Goal: Transaction & Acquisition: Subscribe to service/newsletter

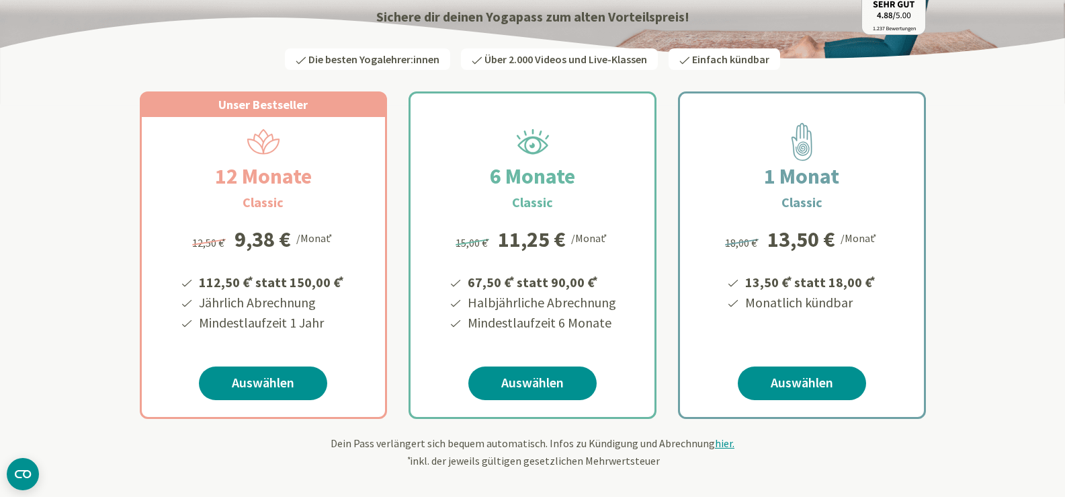
scroll to position [202, 0]
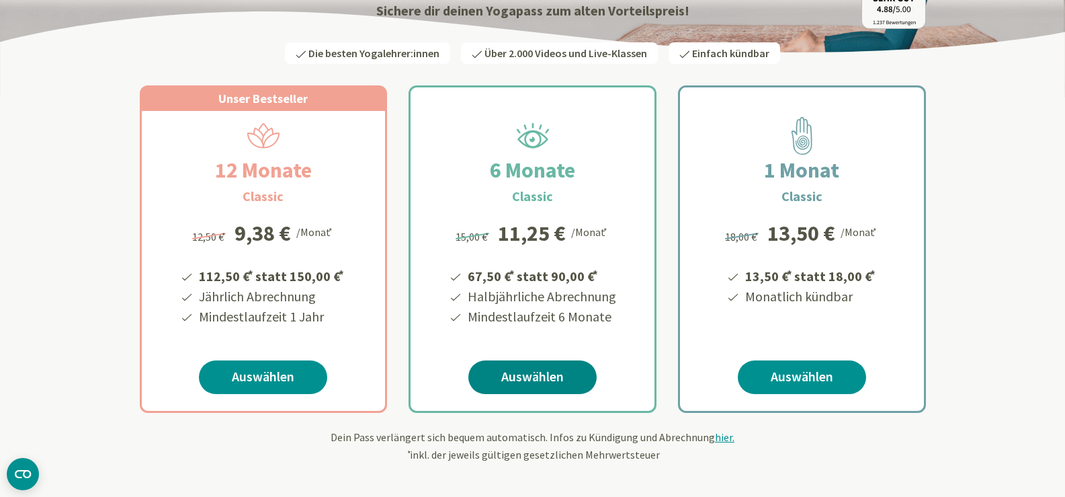
click at [524, 378] on link "Auswählen" at bounding box center [533, 377] width 128 height 34
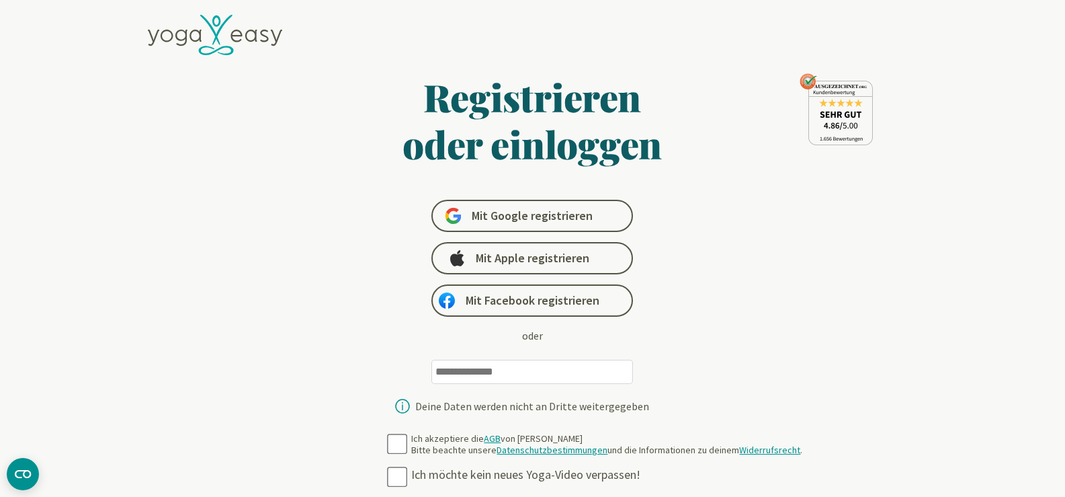
click at [491, 370] on input "email" at bounding box center [533, 372] width 202 height 24
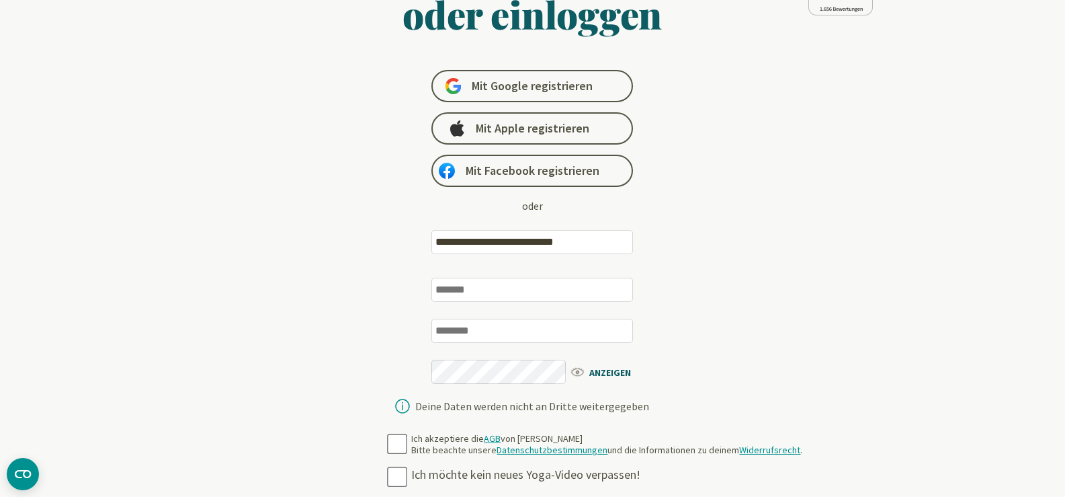
scroll to position [134, 0]
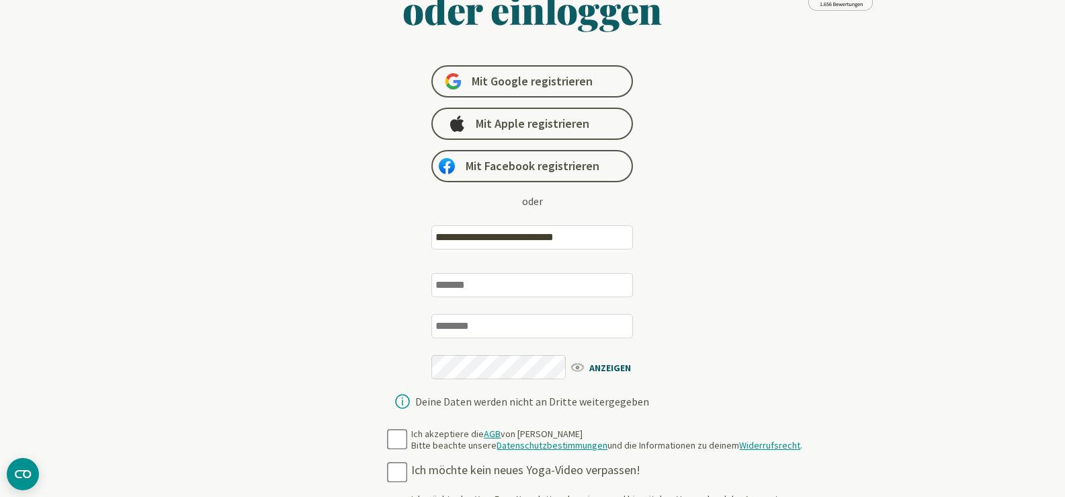
type input "**********"
click at [479, 282] on input "text" at bounding box center [533, 285] width 202 height 24
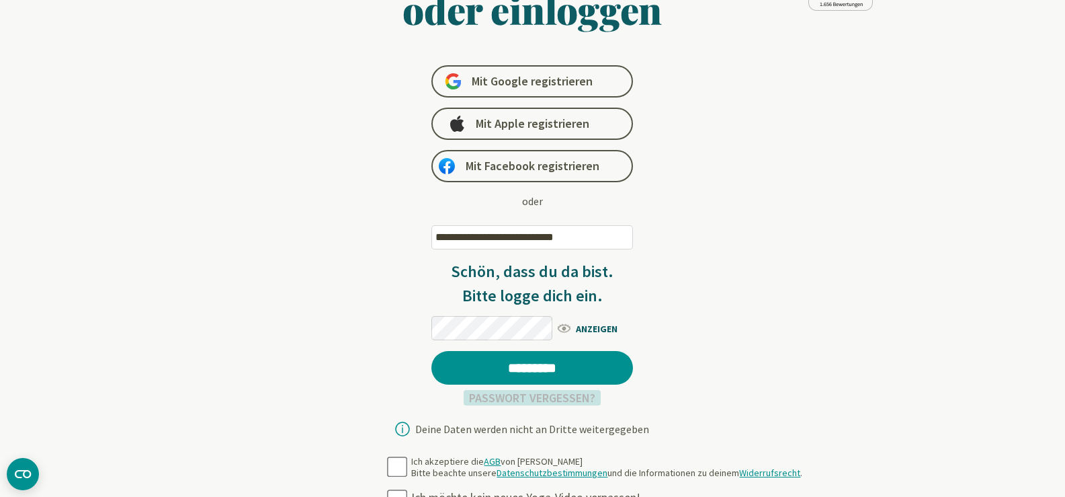
click at [535, 401] on link "Passwort vergessen?" at bounding box center [532, 397] width 137 height 15
